Goal: Transaction & Acquisition: Purchase product/service

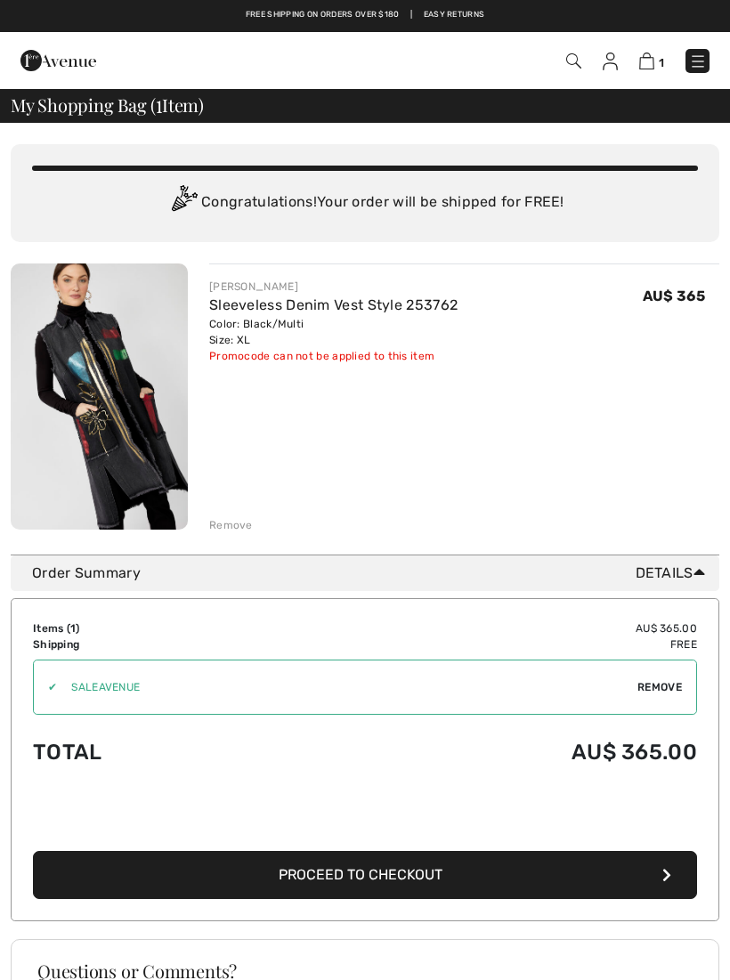
click at [663, 685] on span "Remove" at bounding box center [660, 687] width 45 height 16
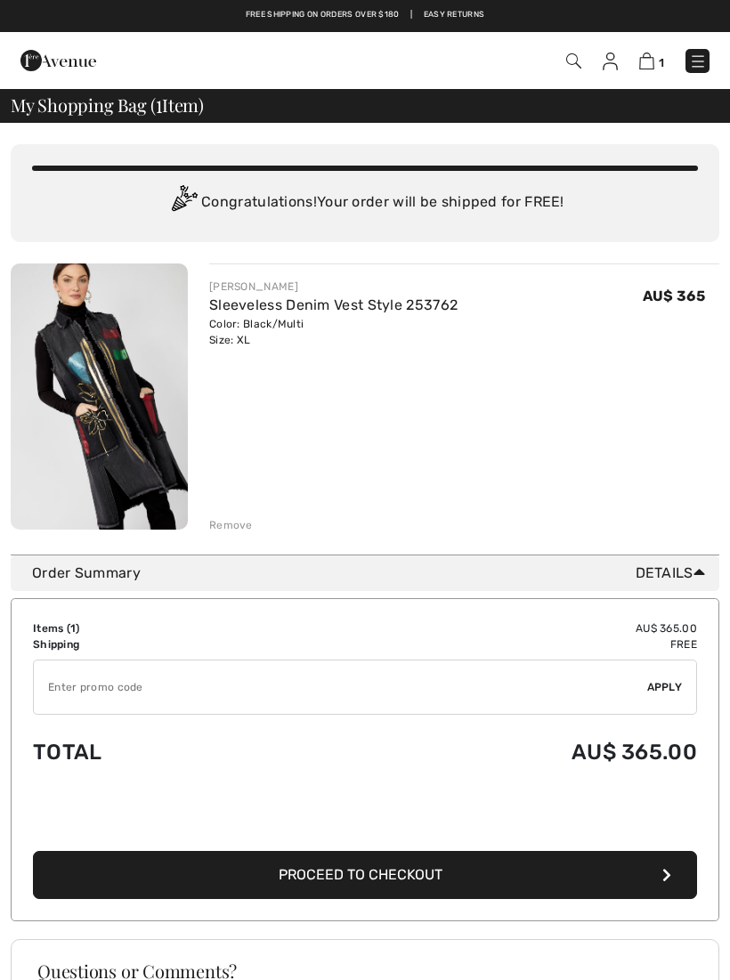
click at [150, 678] on input "TEXT" at bounding box center [341, 687] width 614 height 53
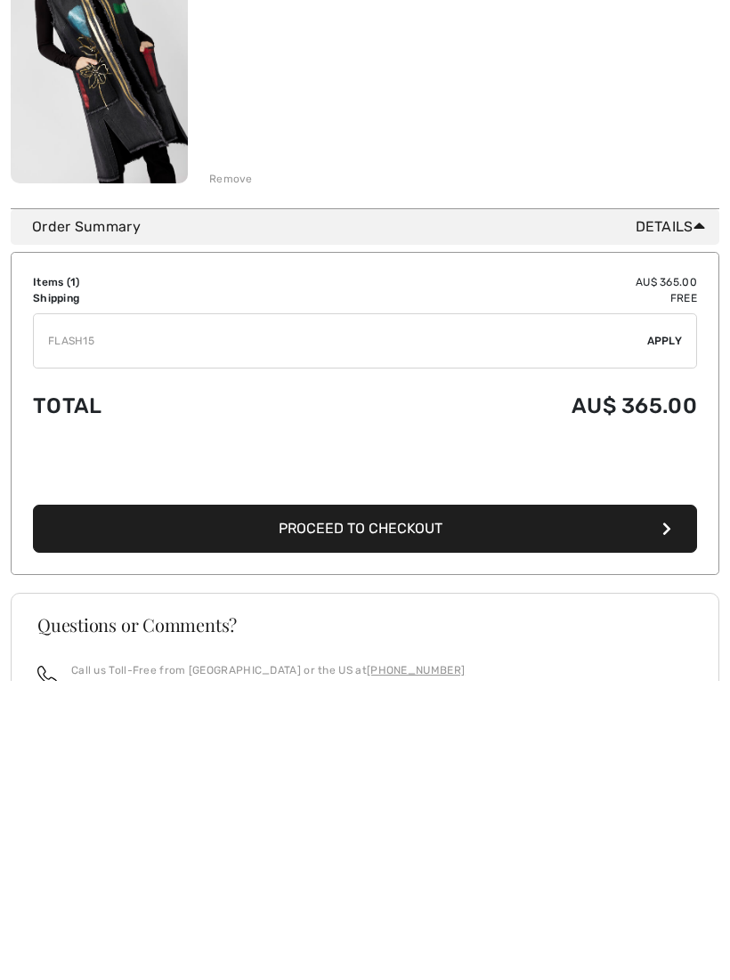
type input "FLASH15"
click at [671, 633] on span "Apply" at bounding box center [665, 641] width 36 height 16
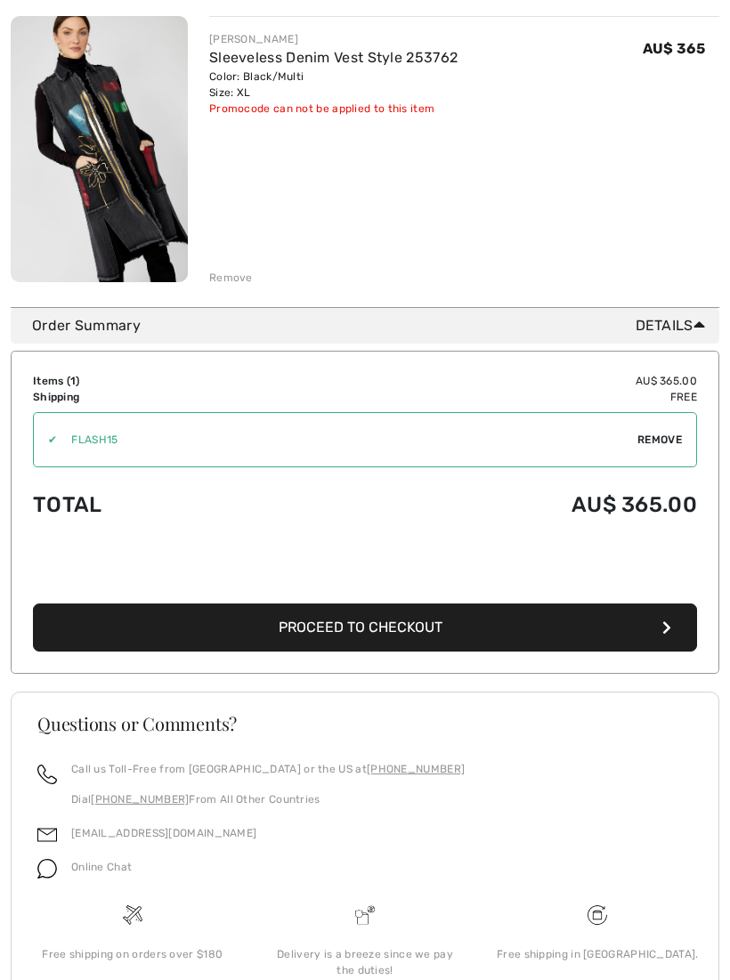
scroll to position [264, 0]
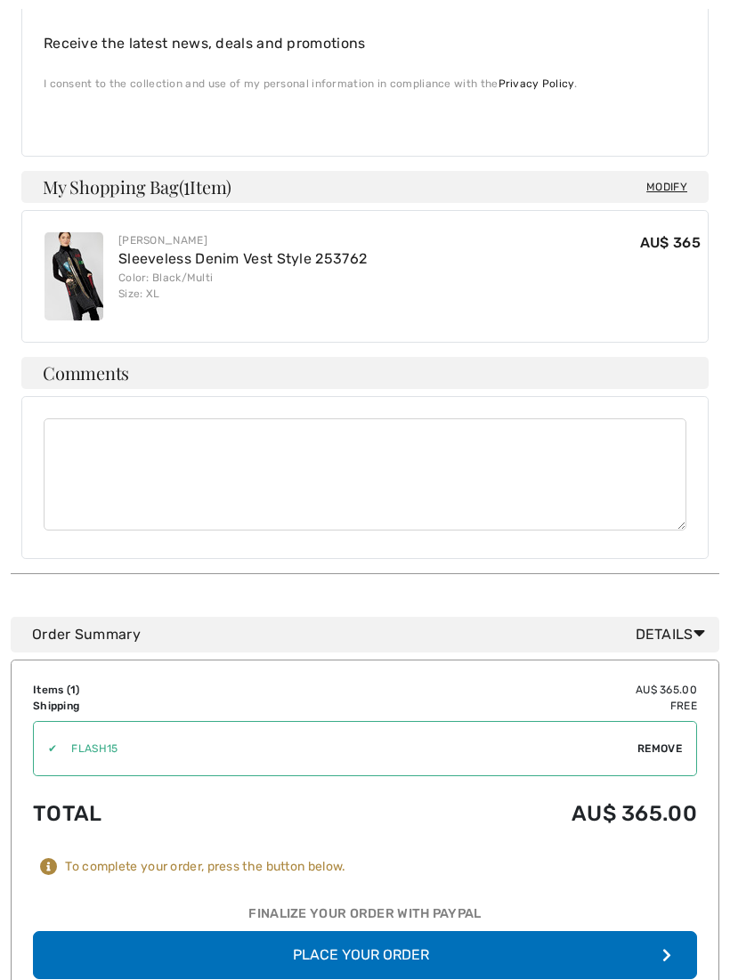
scroll to position [958, 0]
click at [366, 931] on button "Place Your Order" at bounding box center [365, 955] width 664 height 48
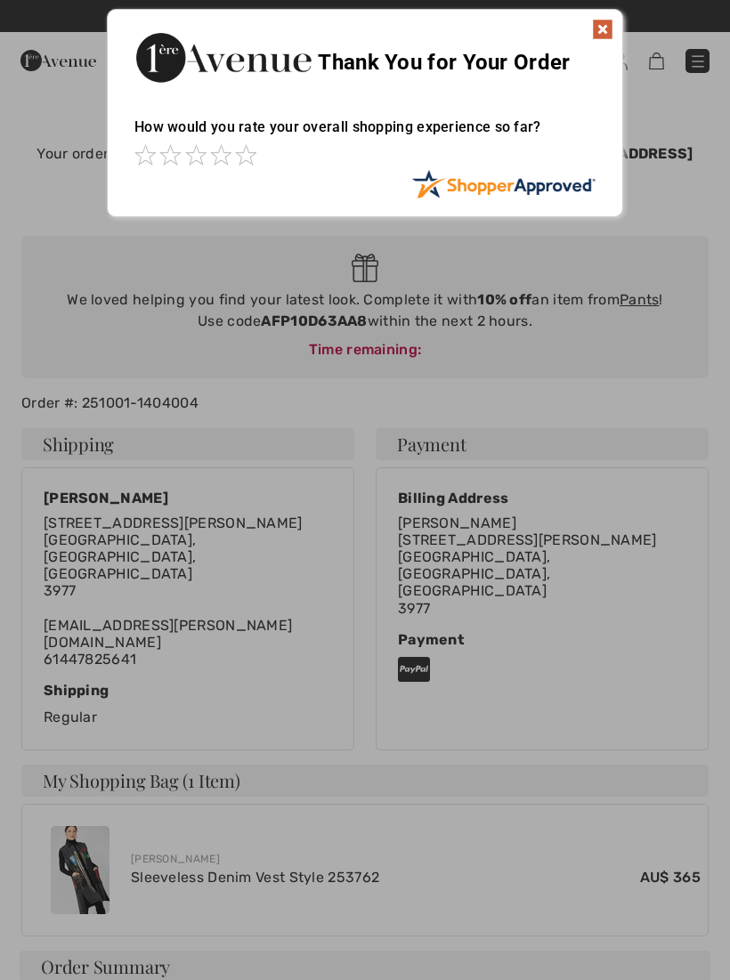
click at [604, 21] on img at bounding box center [602, 29] width 21 height 21
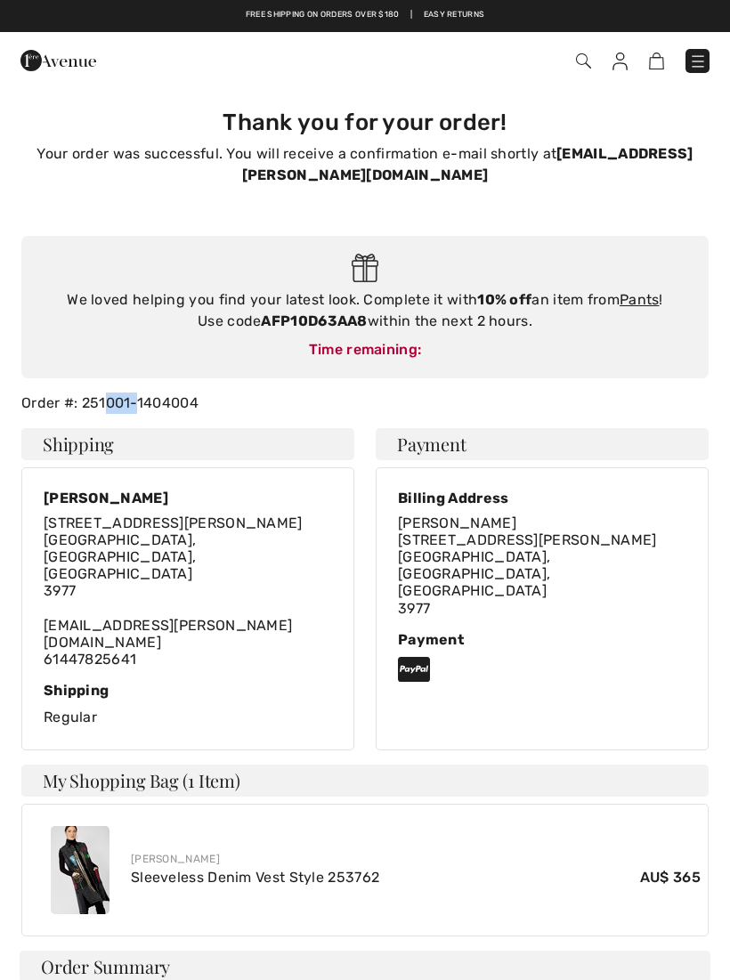
click at [153, 414] on div "Thank you for your order! Your order was successful. You will receive a confirm…" at bounding box center [365, 512] width 709 height 850
click at [96, 403] on div "Order #: 251001-1404004" at bounding box center [365, 403] width 709 height 21
